Goal: Information Seeking & Learning: Learn about a topic

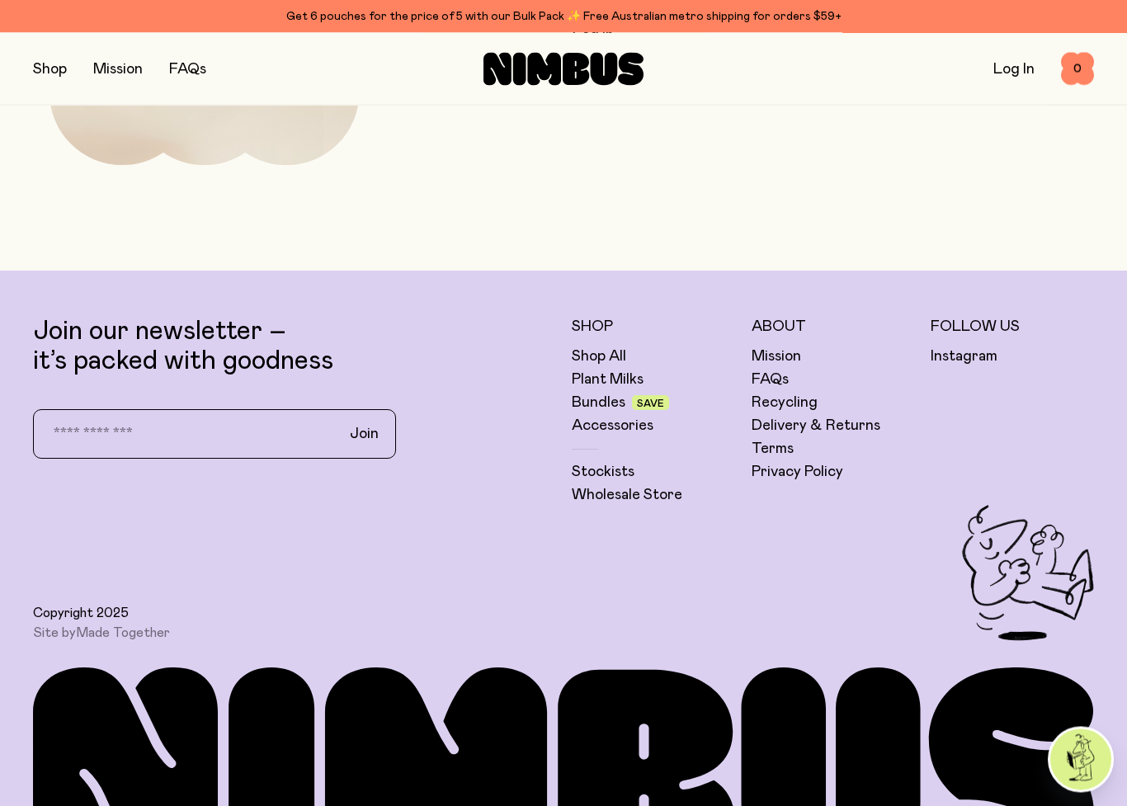
scroll to position [5212, 0]
click at [777, 381] on link "FAQs" at bounding box center [770, 380] width 37 height 20
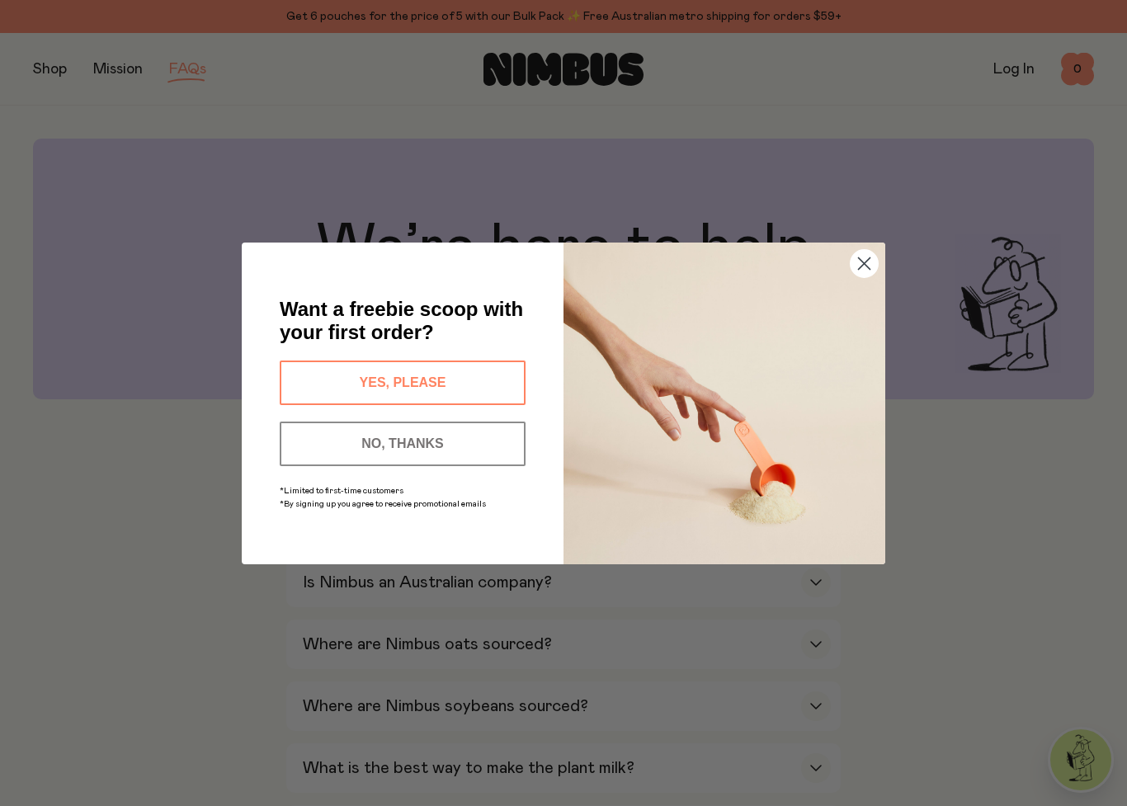
click at [874, 265] on circle "Close dialog" at bounding box center [864, 262] width 27 height 27
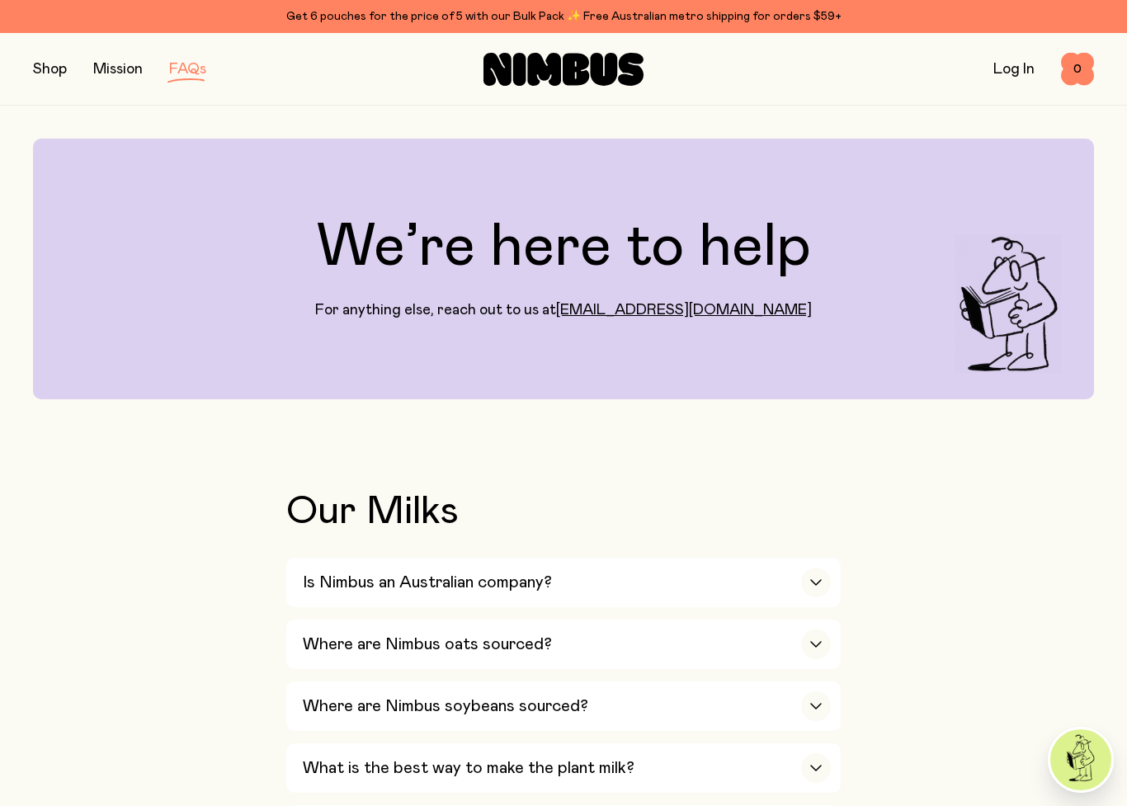
click at [782, 581] on div "Is Nimbus an Australian company?" at bounding box center [567, 583] width 528 height 50
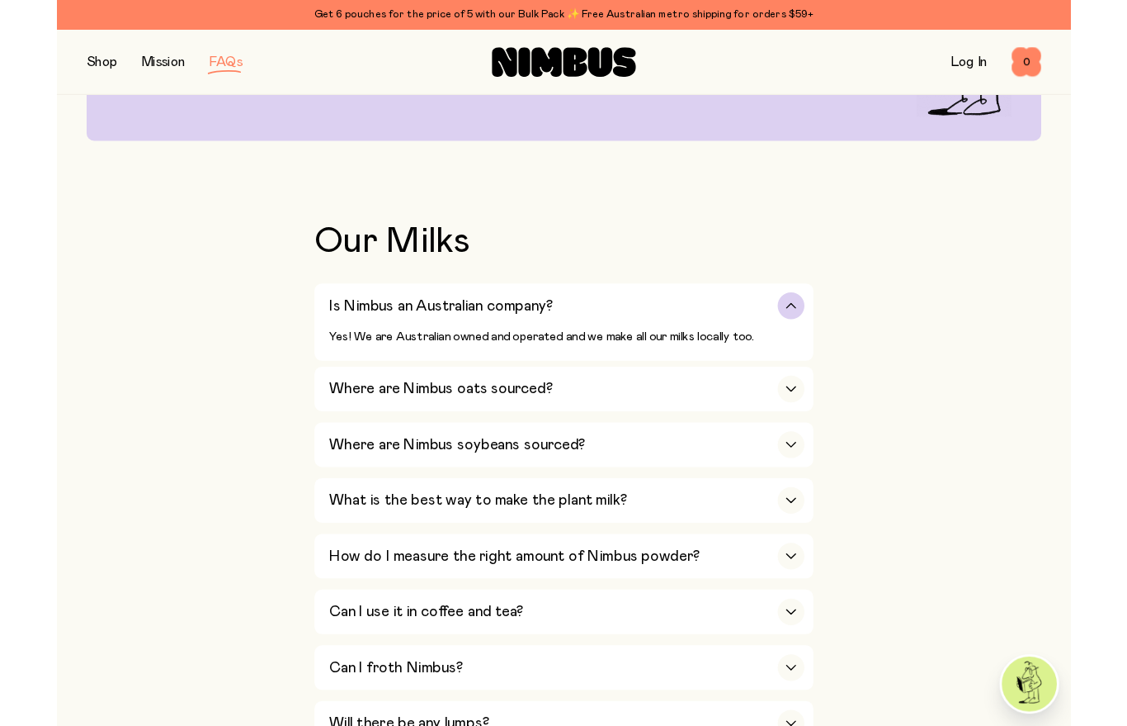
scroll to position [243, 0]
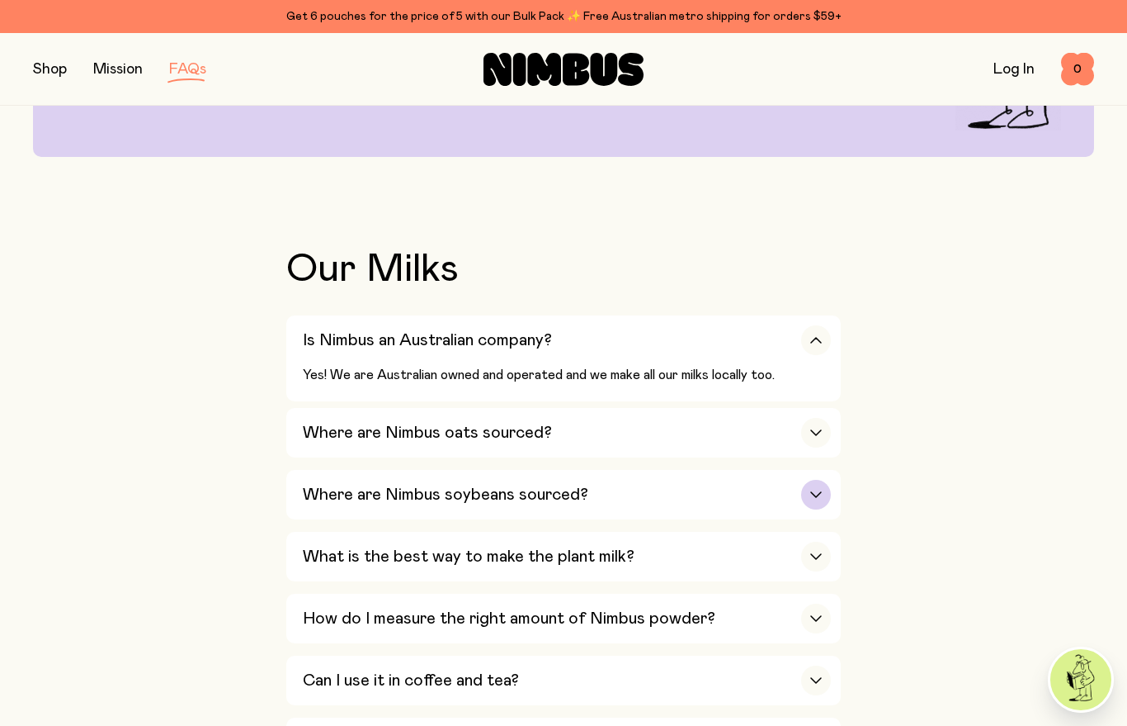
click at [766, 494] on div "Where are Nimbus soybeans sourced?" at bounding box center [567, 495] width 528 height 50
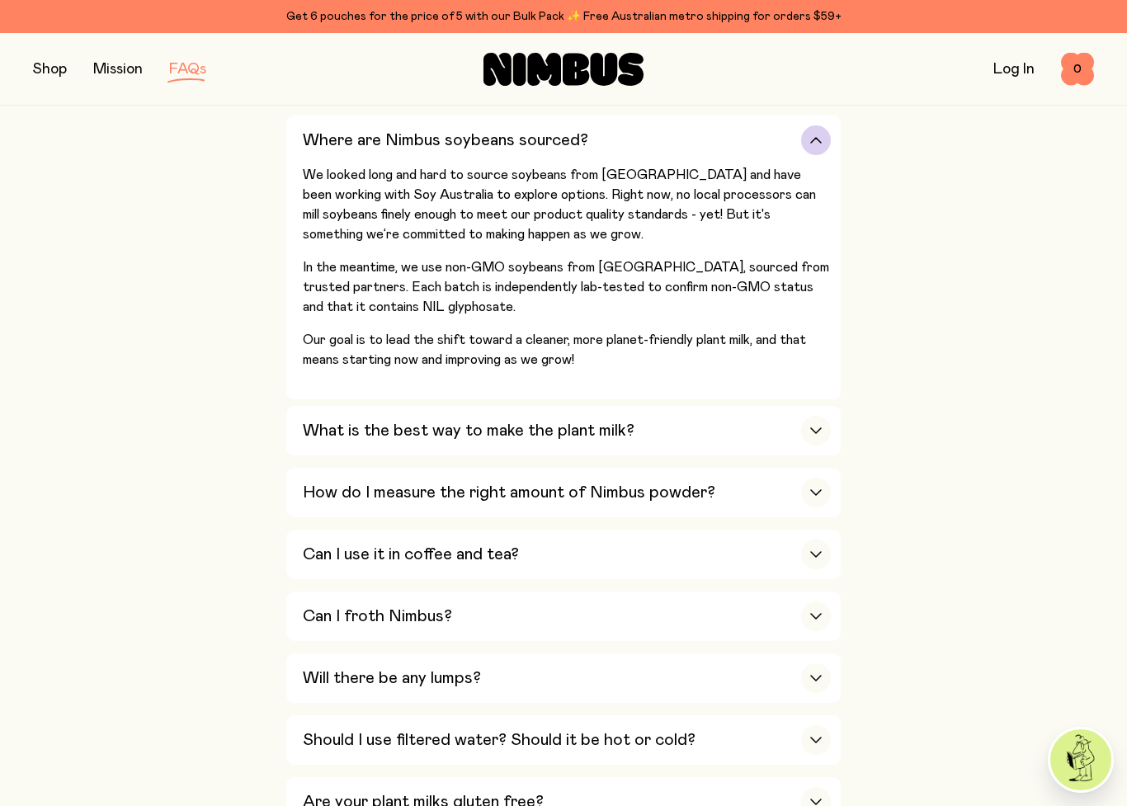
scroll to position [568, 0]
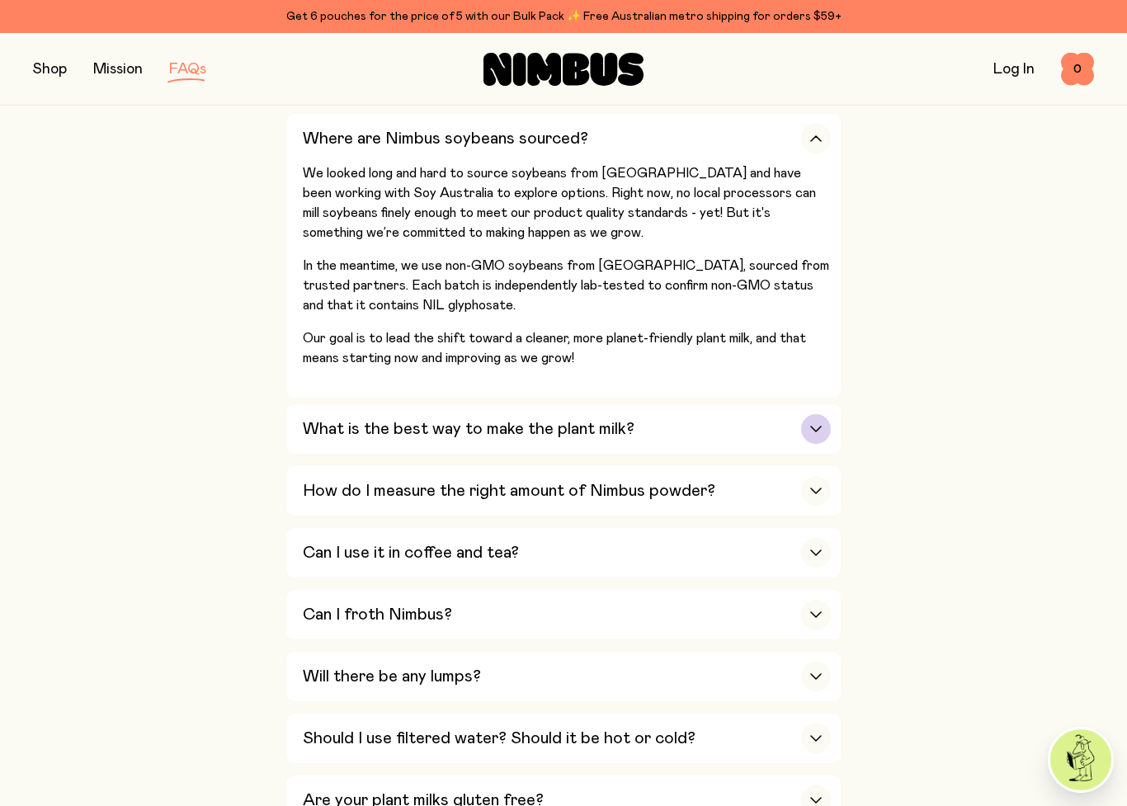
click at [787, 419] on div "What is the best way to make the plant milk?" at bounding box center [567, 429] width 528 height 50
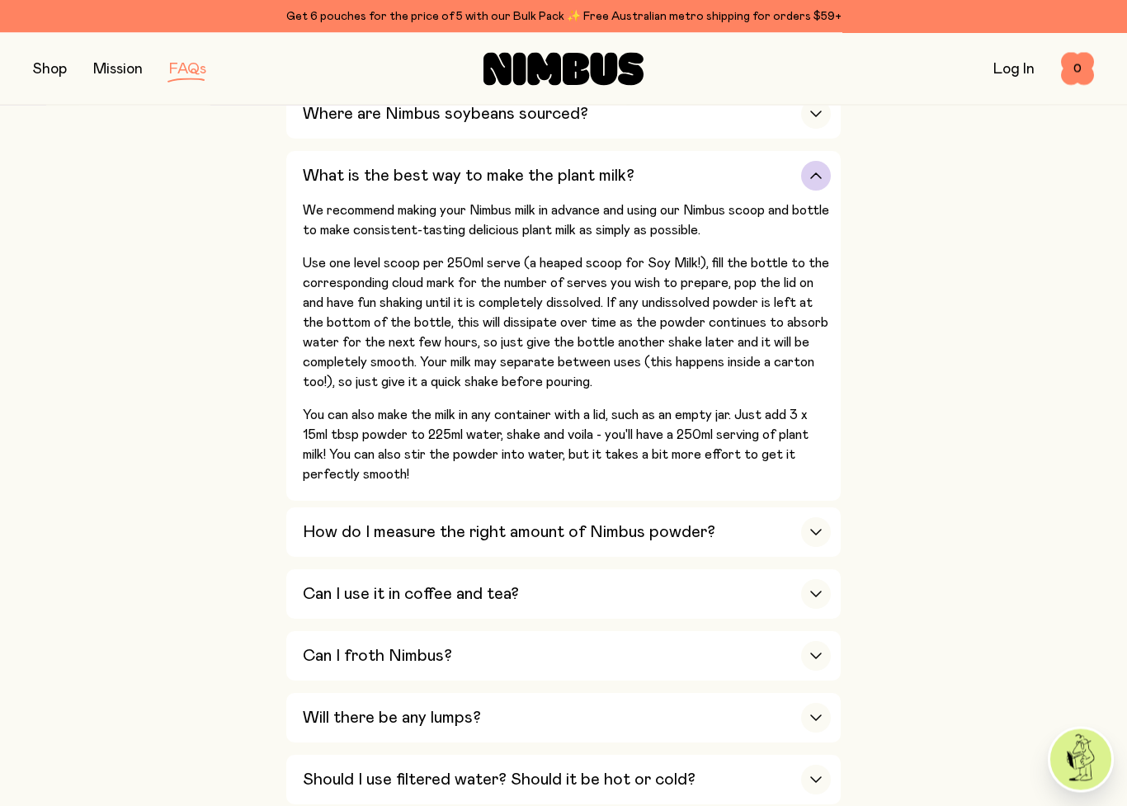
scroll to position [594, 0]
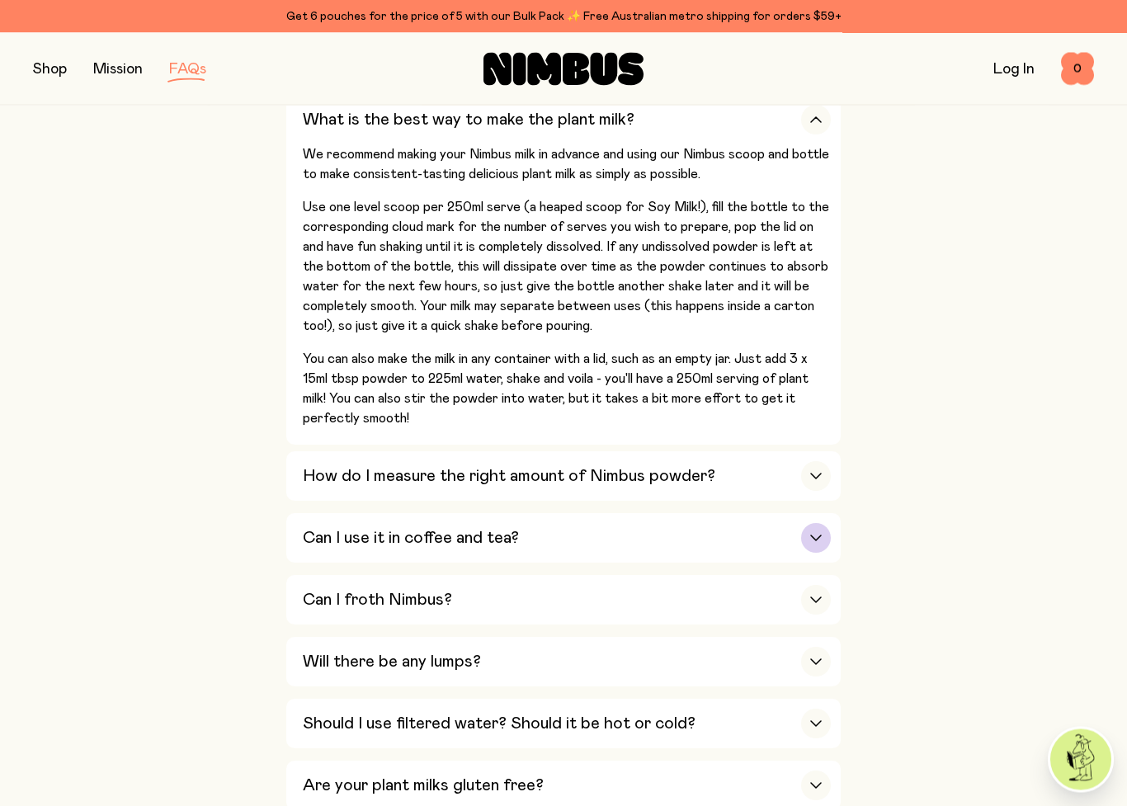
click at [741, 523] on div "Can I use it in coffee and tea?" at bounding box center [567, 539] width 528 height 50
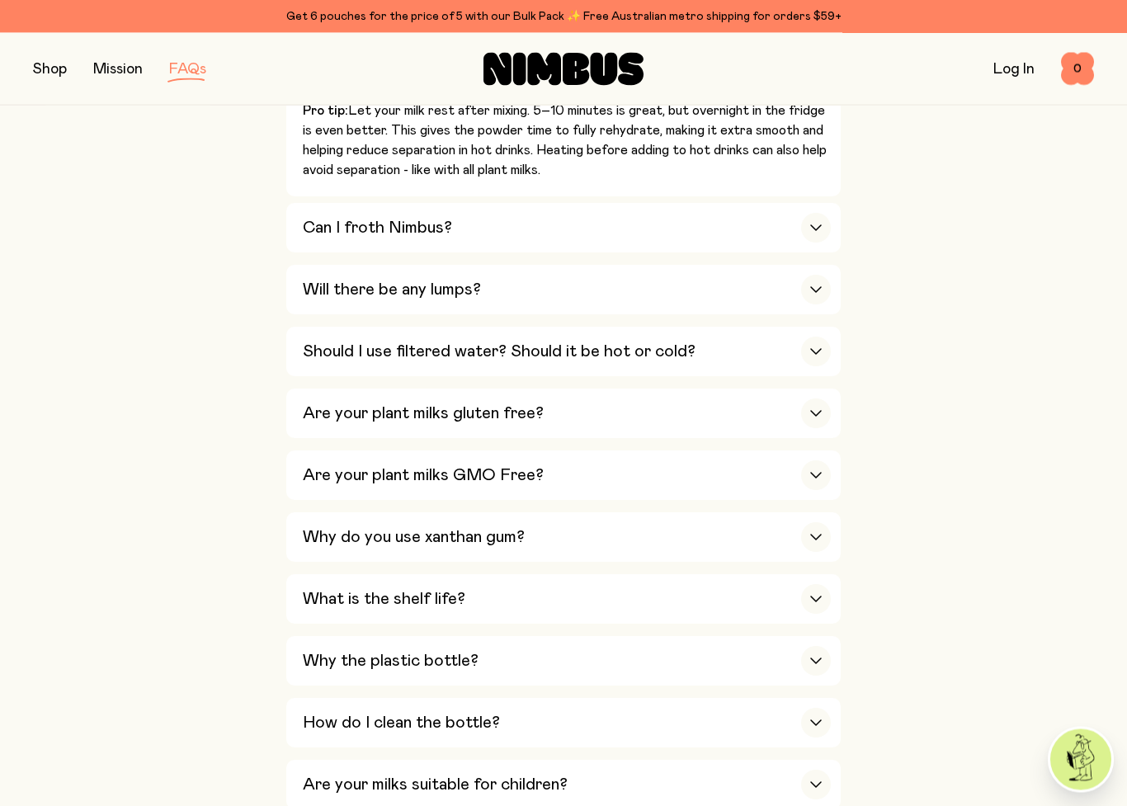
scroll to position [1028, 0]
click at [725, 574] on div "What is the shelf life?" at bounding box center [567, 599] width 528 height 50
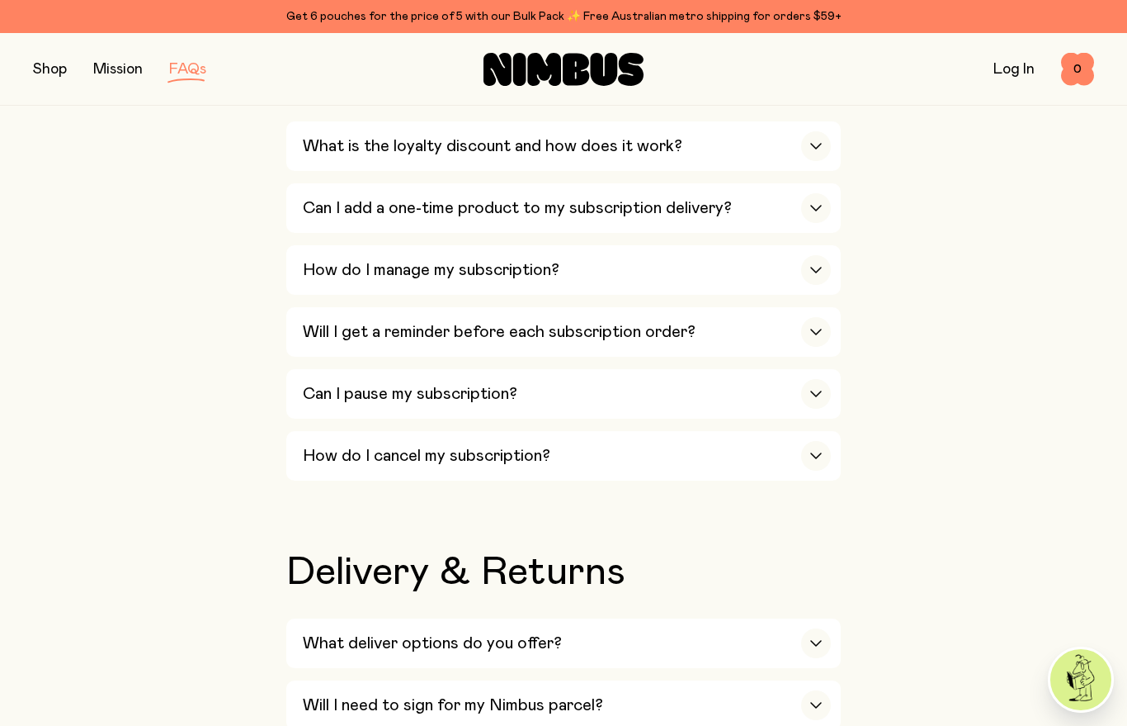
scroll to position [2114, 0]
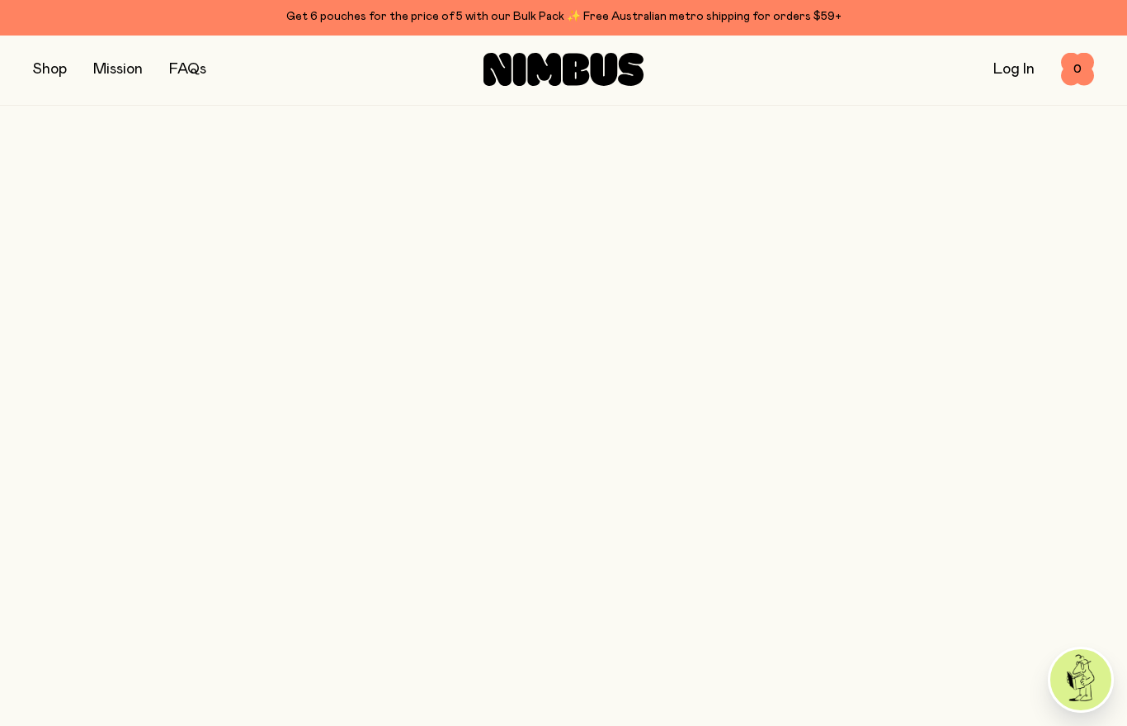
scroll to position [5212, 0]
